Goal: Transaction & Acquisition: Purchase product/service

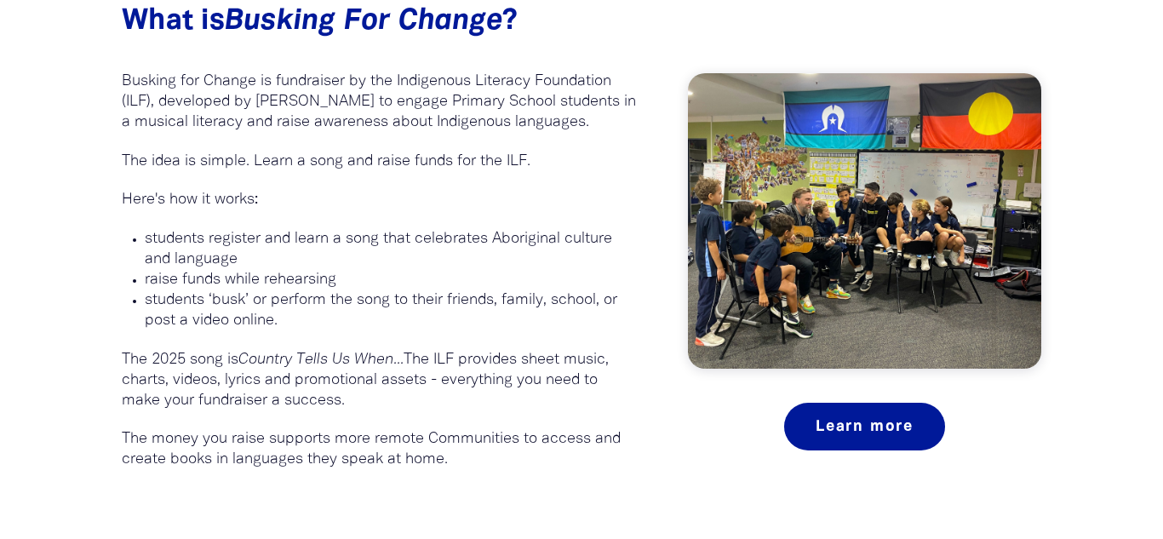
scroll to position [1025, 0]
click at [315, 358] on em "Country Tells Us When..." at bounding box center [320, 360] width 165 height 14
click at [406, 329] on p "students ‘busk’ or perform the song to their friends, family, school, or post a…" at bounding box center [391, 311] width 492 height 41
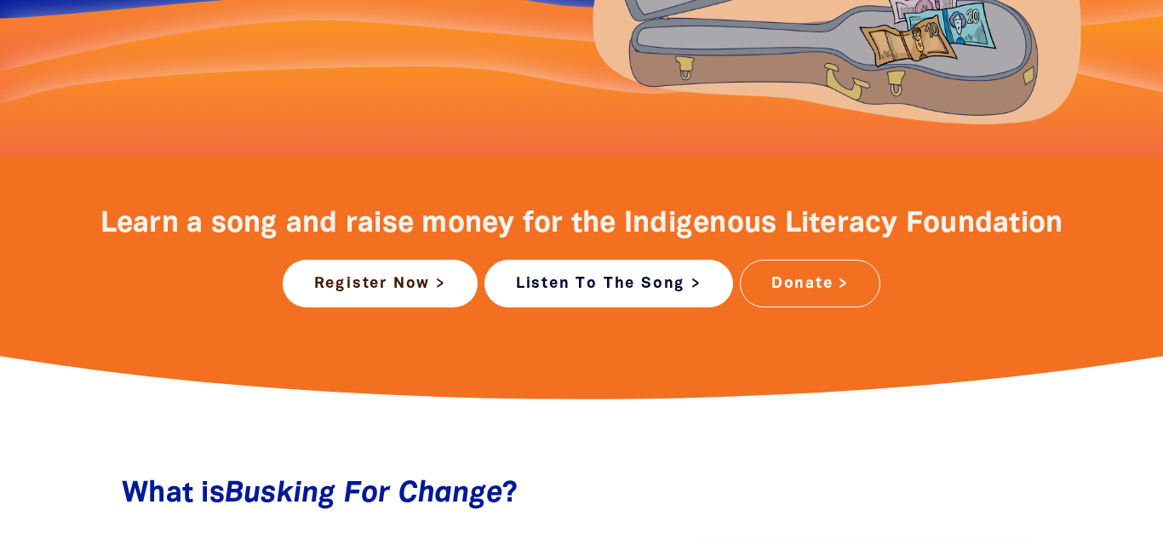
scroll to position [547, 0]
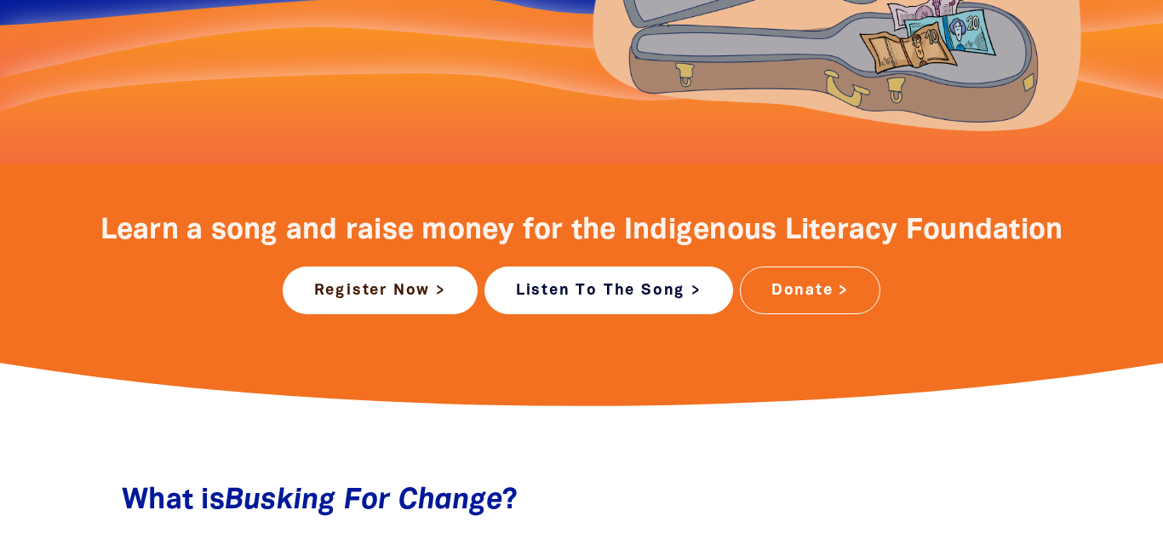
click at [651, 291] on link "Listen To The Song >" at bounding box center [609, 291] width 249 height 48
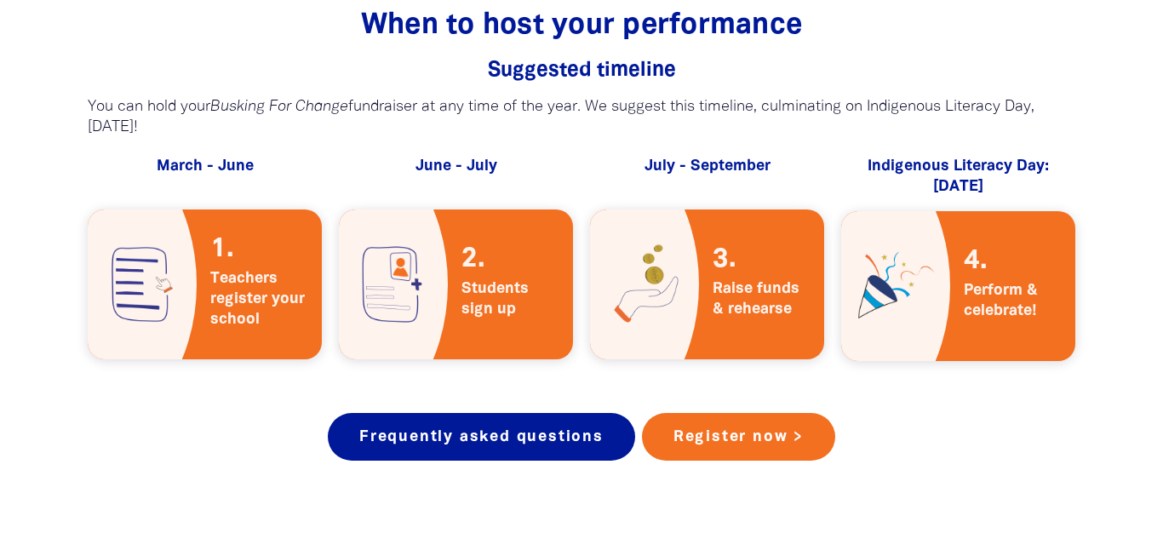
scroll to position [3025, 0]
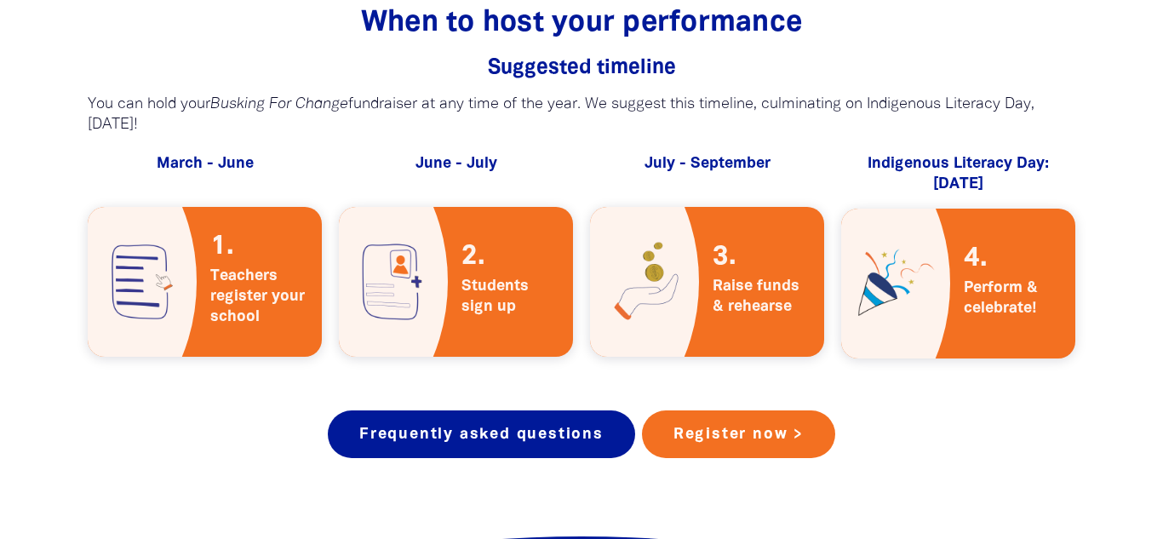
click at [948, 261] on img at bounding box center [895, 284] width 109 height 150
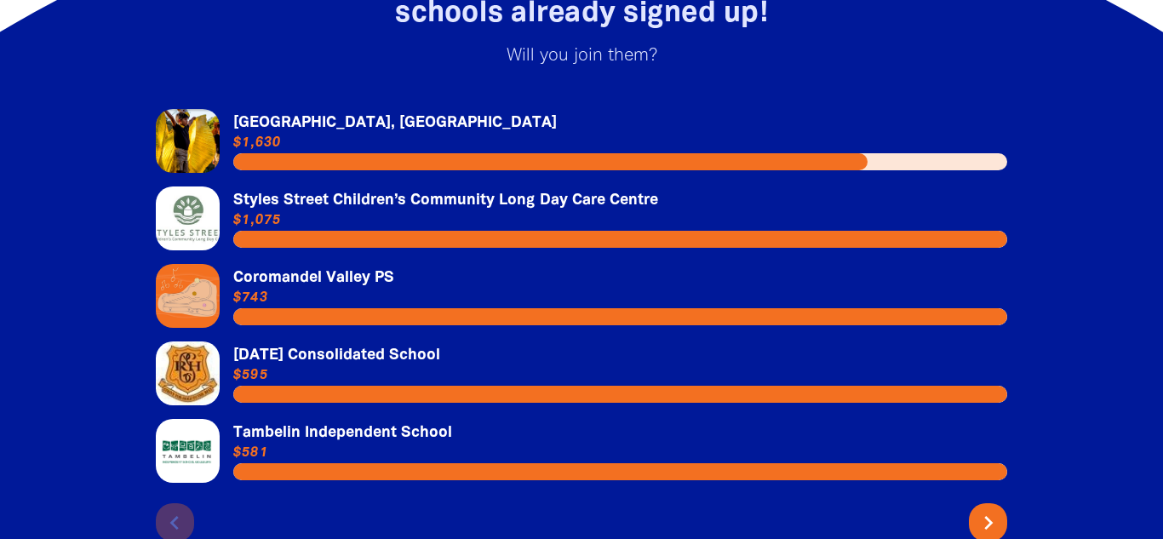
scroll to position [3689, 0]
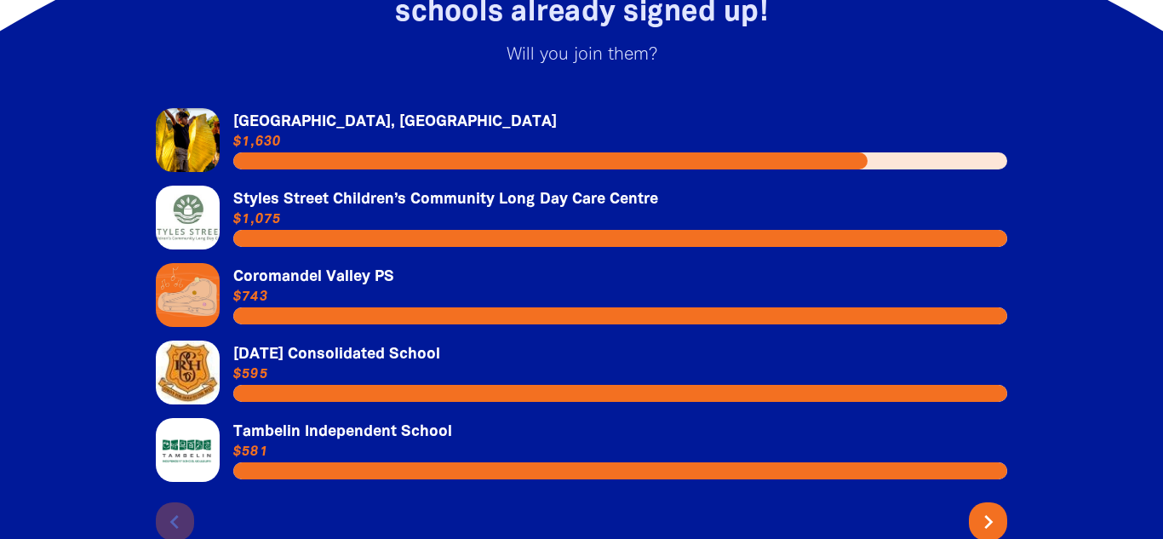
click at [556, 432] on link "Link to Tambelin Independent School" at bounding box center [582, 450] width 852 height 64
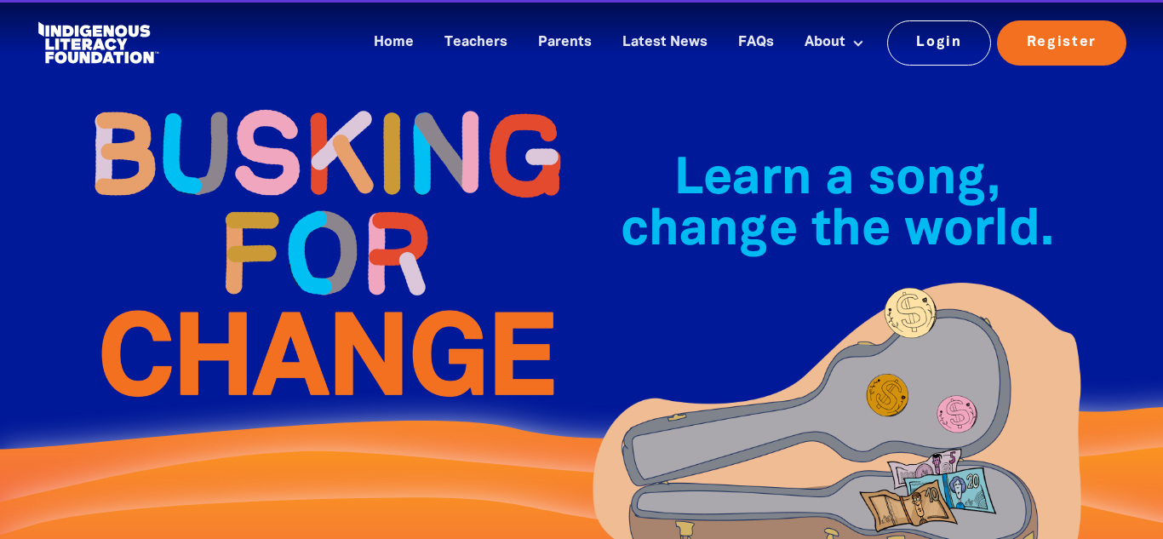
click at [556, 432] on img at bounding box center [326, 253] width 511 height 370
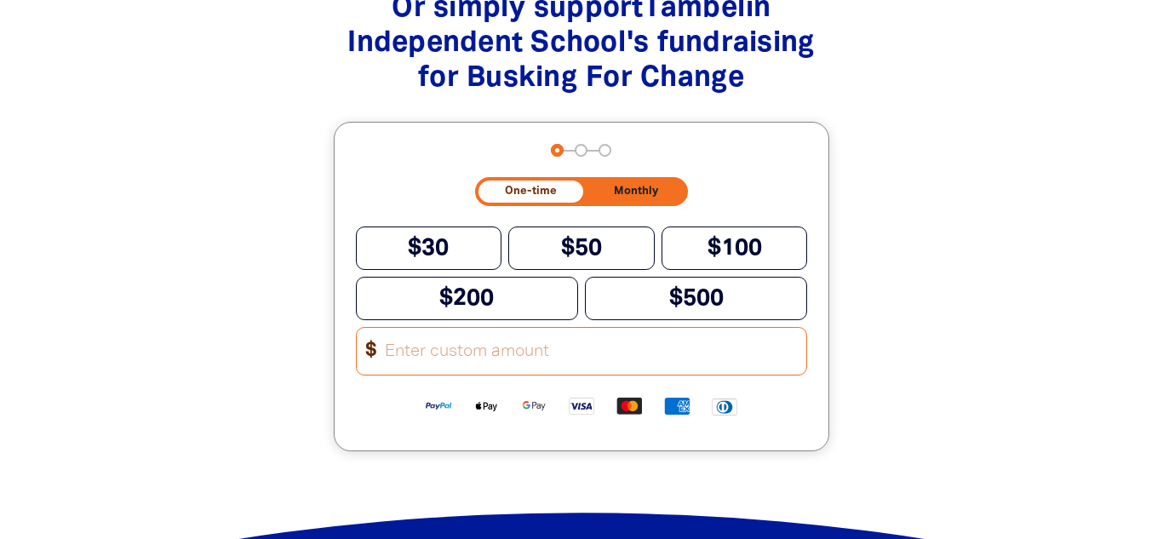
scroll to position [1697, 0]
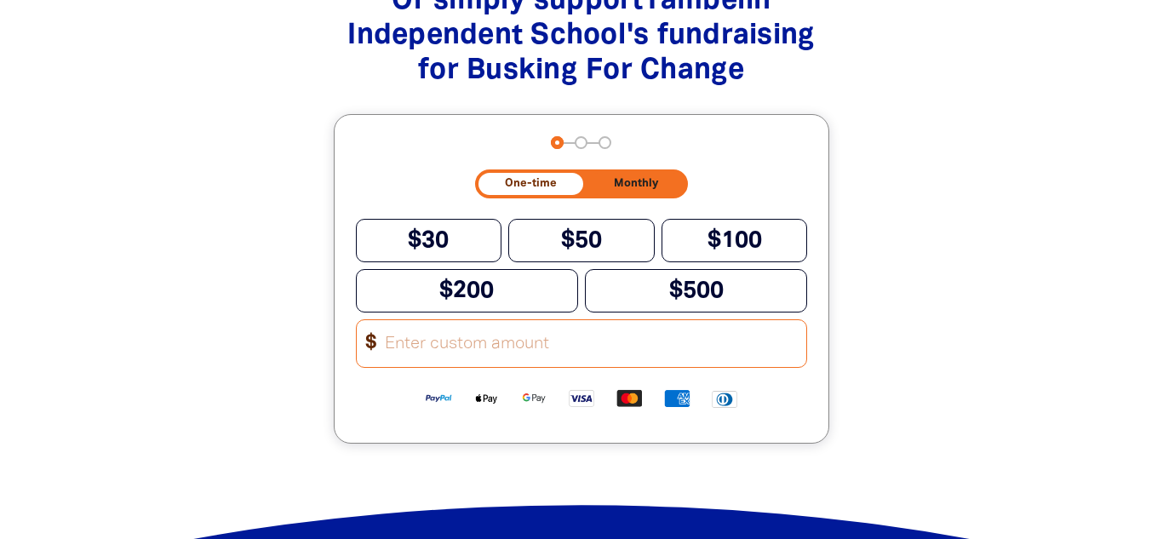
click at [639, 188] on span "Monthly" at bounding box center [636, 183] width 44 height 11
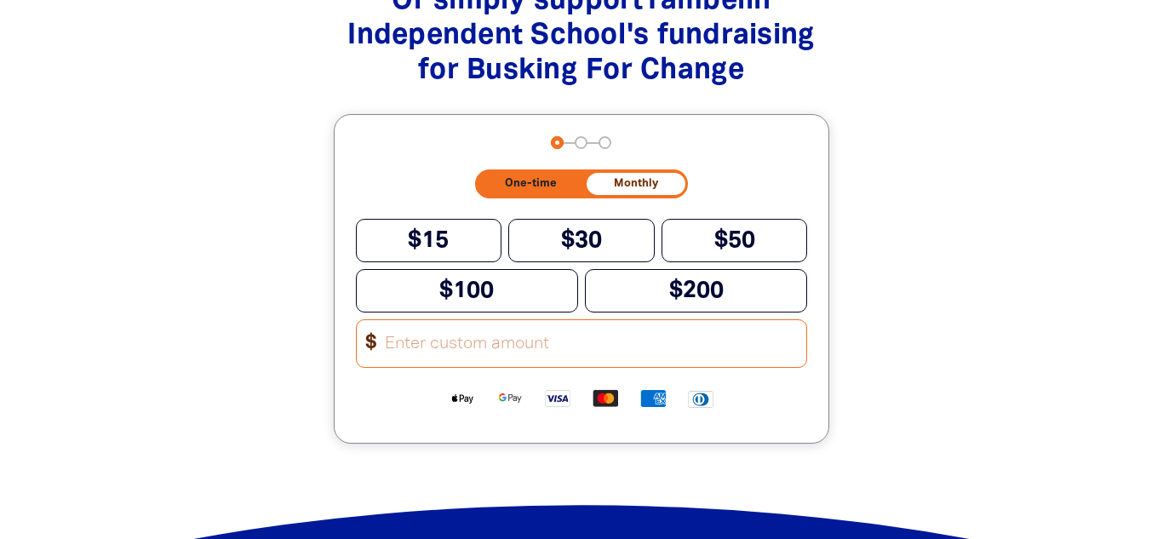
click at [562, 349] on input "Other Amount" at bounding box center [590, 343] width 433 height 47
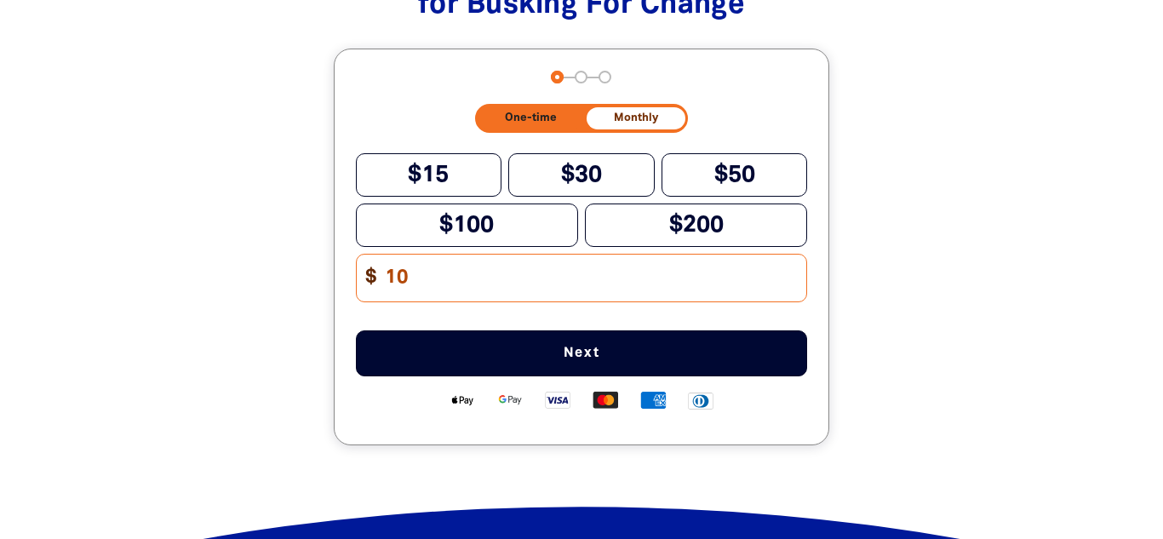
scroll to position [1764, 0]
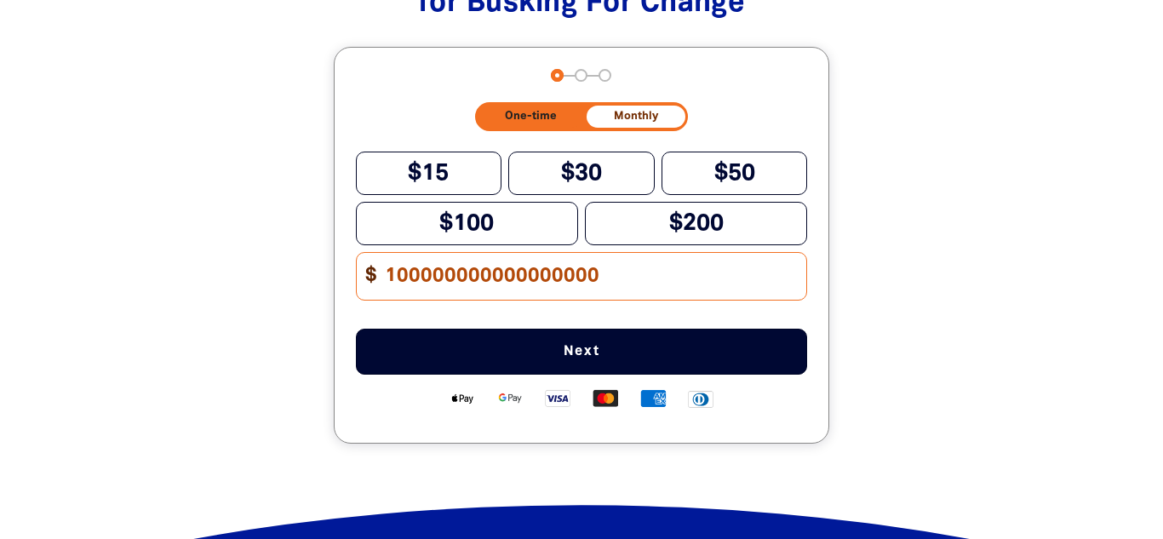
type input "1000000000000000000"
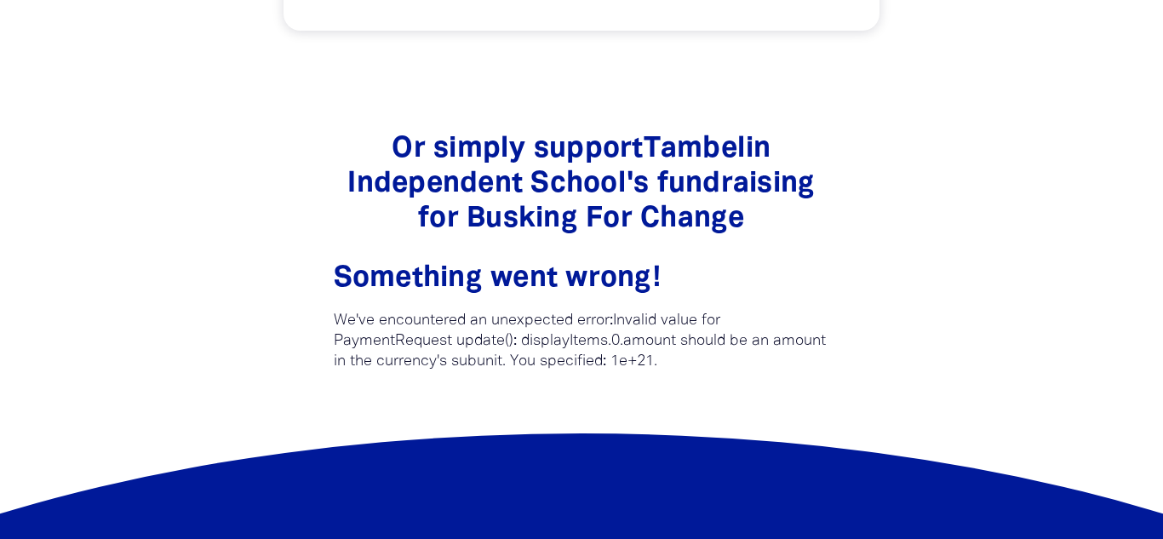
scroll to position [1551, 0]
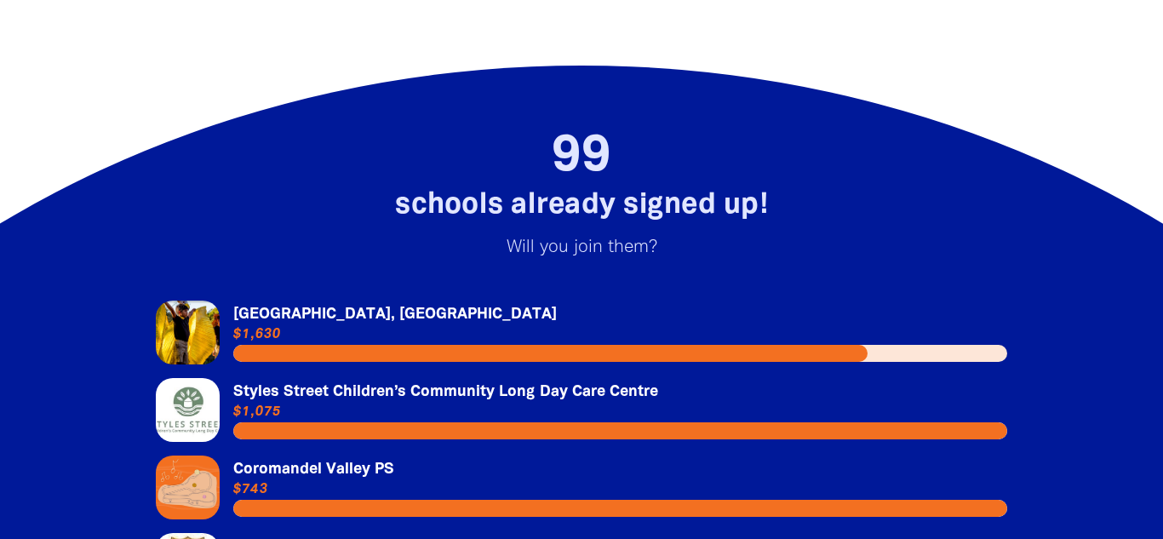
scroll to position [3495, 0]
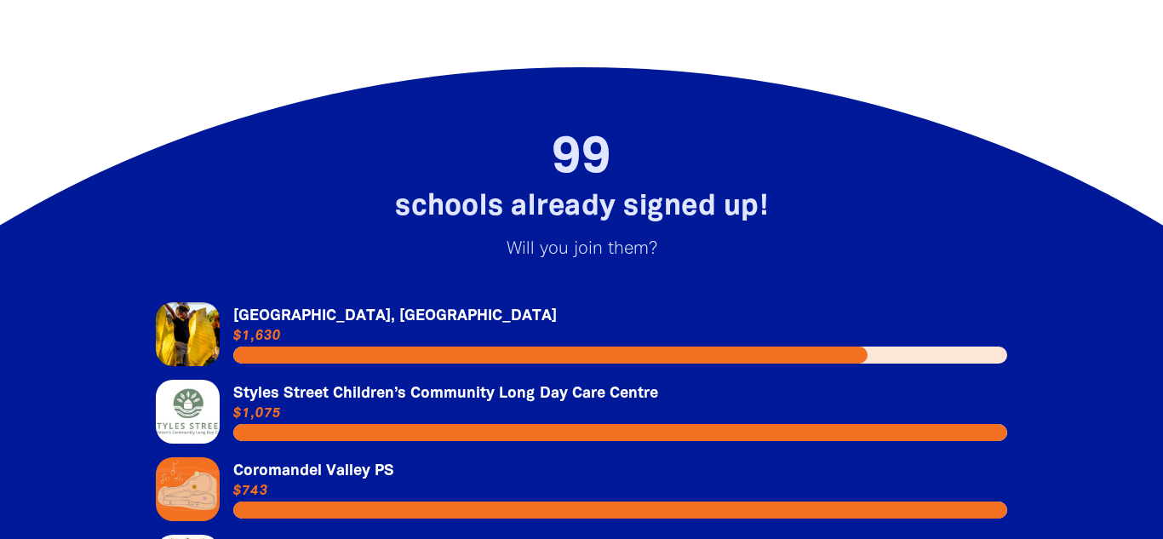
click at [182, 302] on link "Link to [GEOGRAPHIC_DATA], [GEOGRAPHIC_DATA]" at bounding box center [582, 334] width 852 height 64
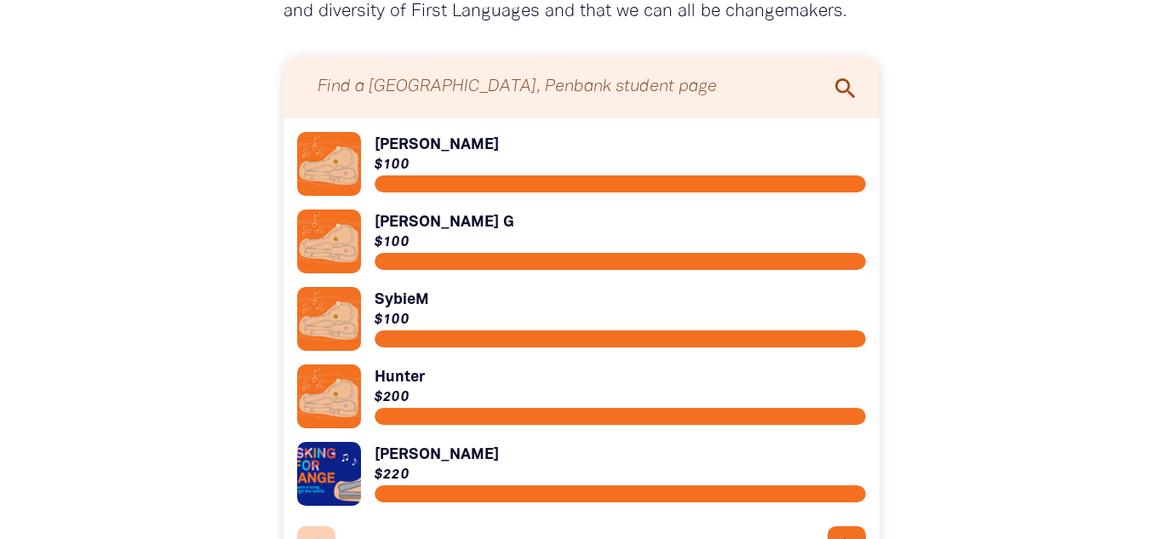
scroll to position [1444, 0]
click at [443, 442] on link "Link to [PERSON_NAME]" at bounding box center [581, 474] width 569 height 64
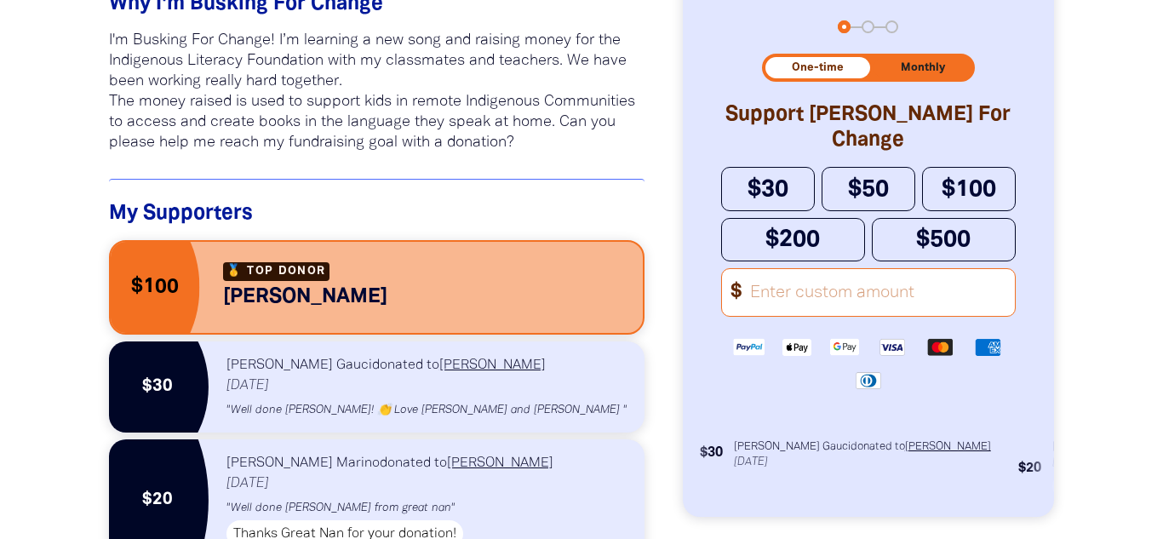
scroll to position [983, 0]
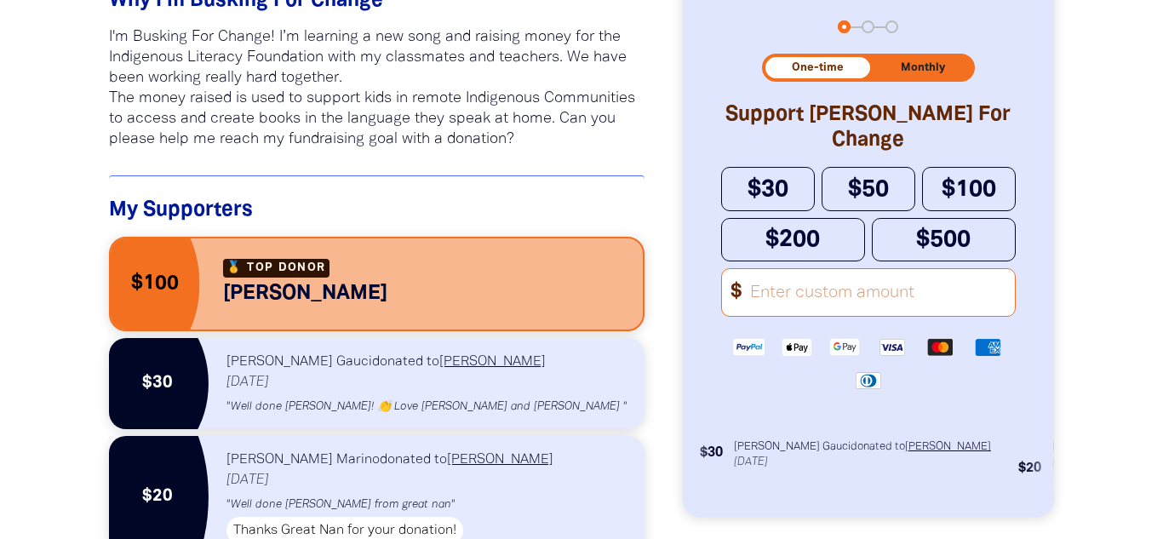
click at [840, 288] on input "Other Amount" at bounding box center [877, 292] width 276 height 47
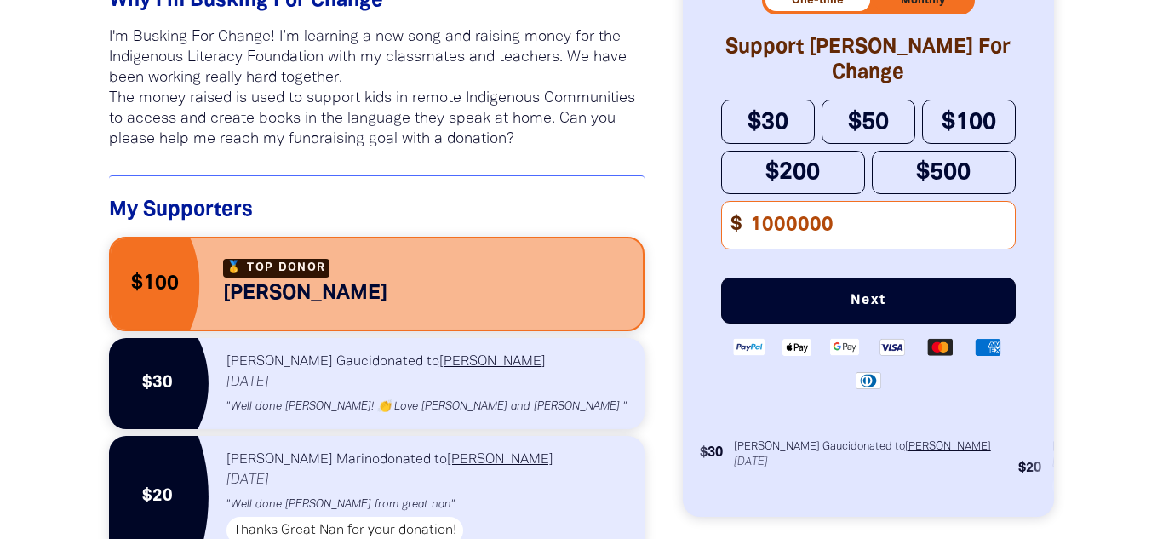
type input "1000000"
click at [835, 300] on span "Next" at bounding box center [868, 301] width 238 height 14
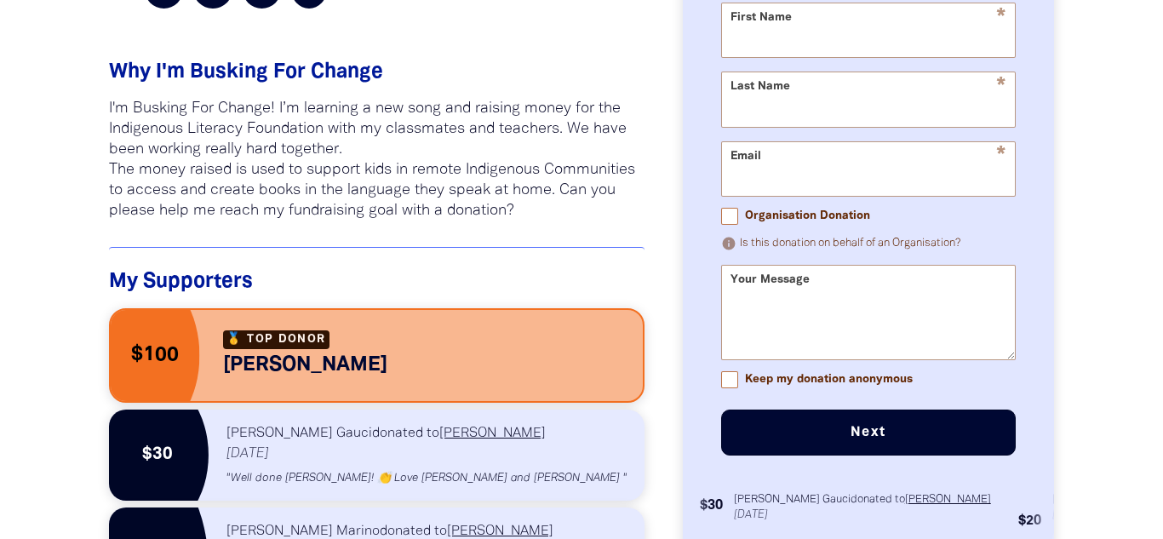
scroll to position [889, 0]
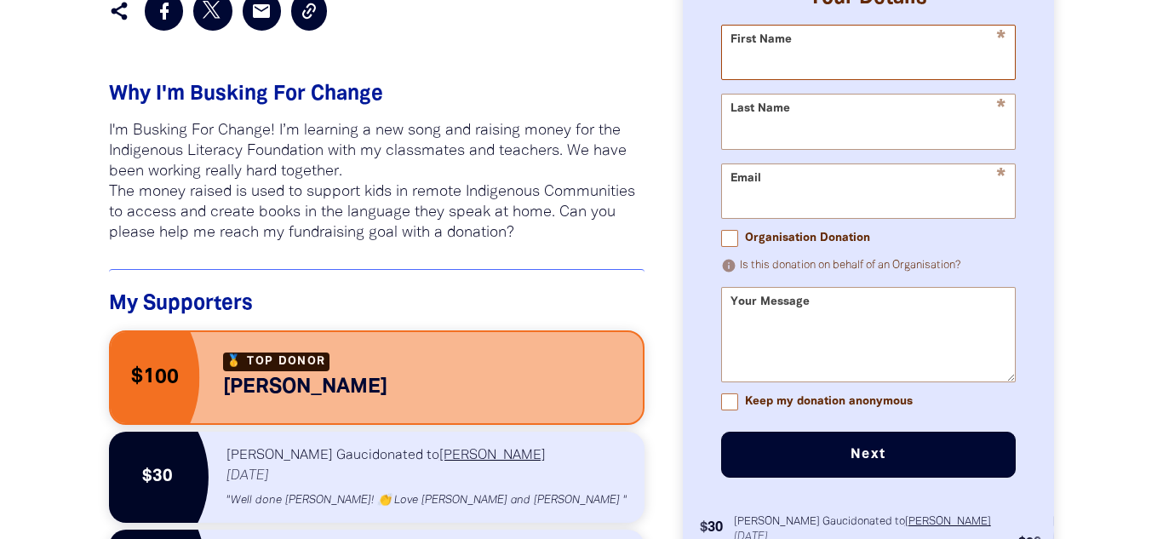
click at [760, 49] on input "First Name" at bounding box center [868, 53] width 293 height 54
type input "[PERSON_NAME]"
click at [807, 141] on input "Last Name" at bounding box center [868, 122] width 293 height 54
type input "[PERSON_NAME]"
click at [815, 192] on input "Email" at bounding box center [868, 191] width 293 height 54
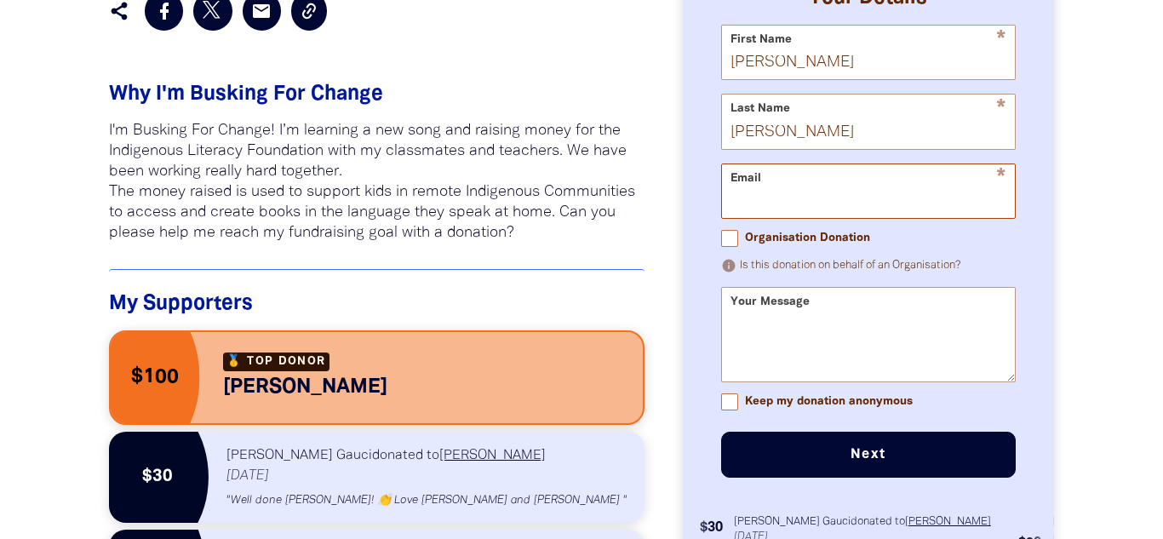
type input "[PERSON_NAME][EMAIL_ADDRESS][DOMAIN_NAME]"
click at [765, 327] on textarea "Your Message" at bounding box center [868, 350] width 293 height 64
type textarea "hi girly"
click at [762, 446] on button "Next chevron_right" at bounding box center [868, 455] width 295 height 46
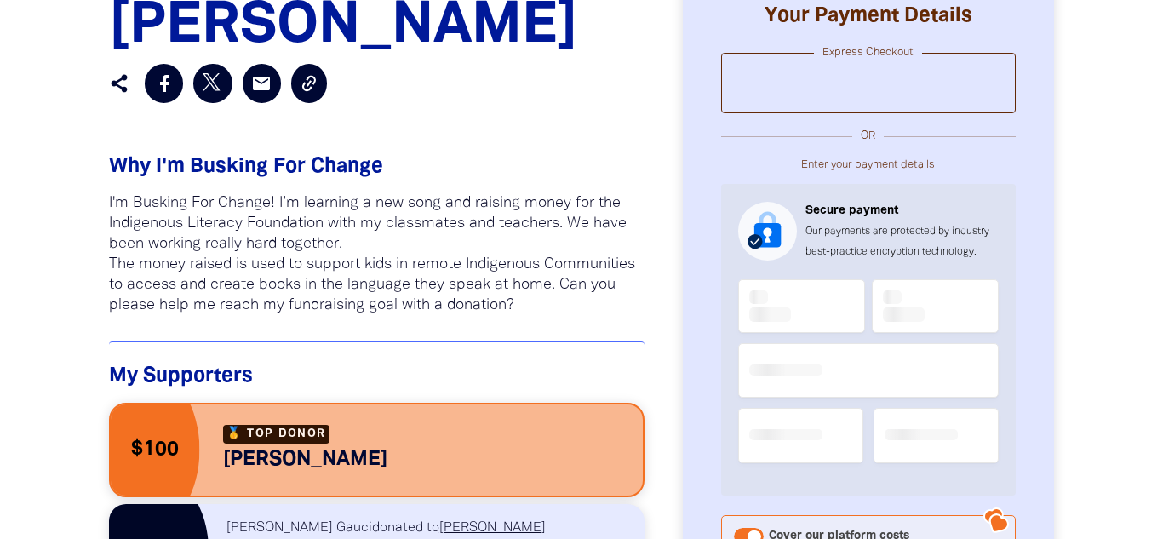
scroll to position [818, 0]
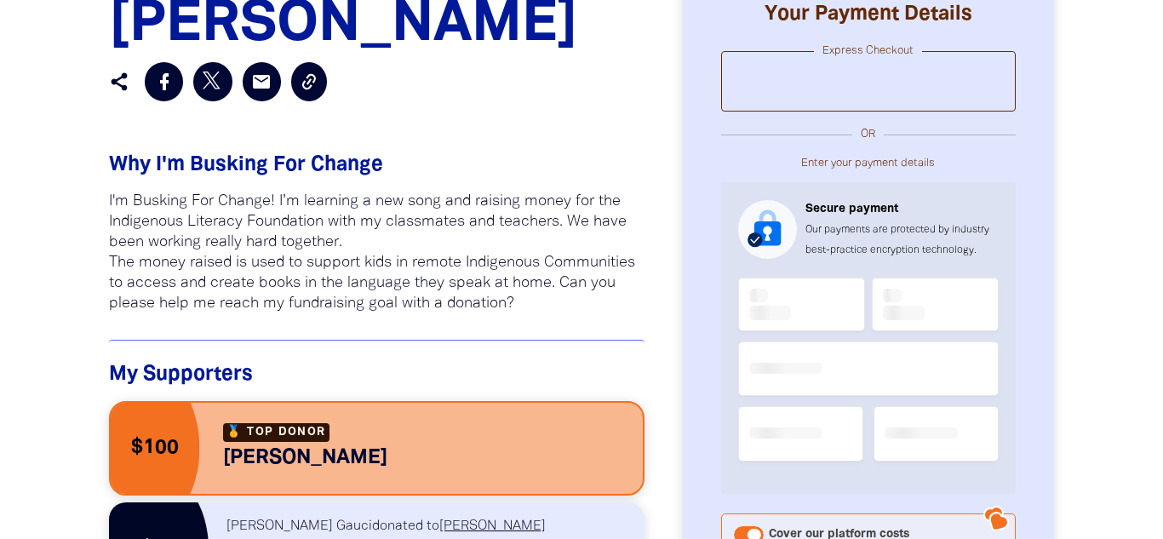
click at [754, 294] on div at bounding box center [868, 375] width 261 height 203
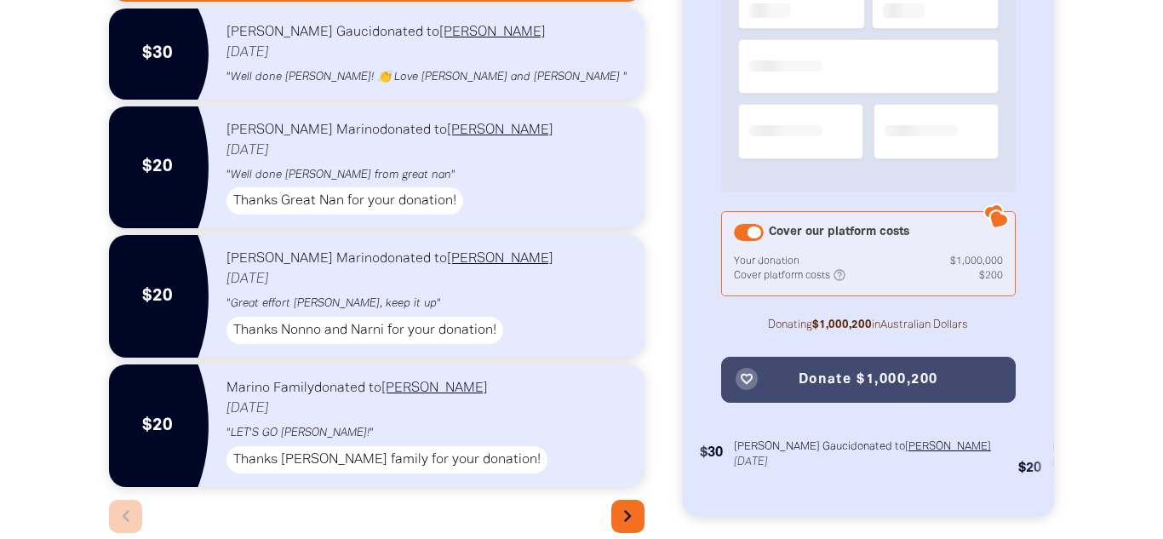
scroll to position [1304, 0]
